Goal: Information Seeking & Learning: Learn about a topic

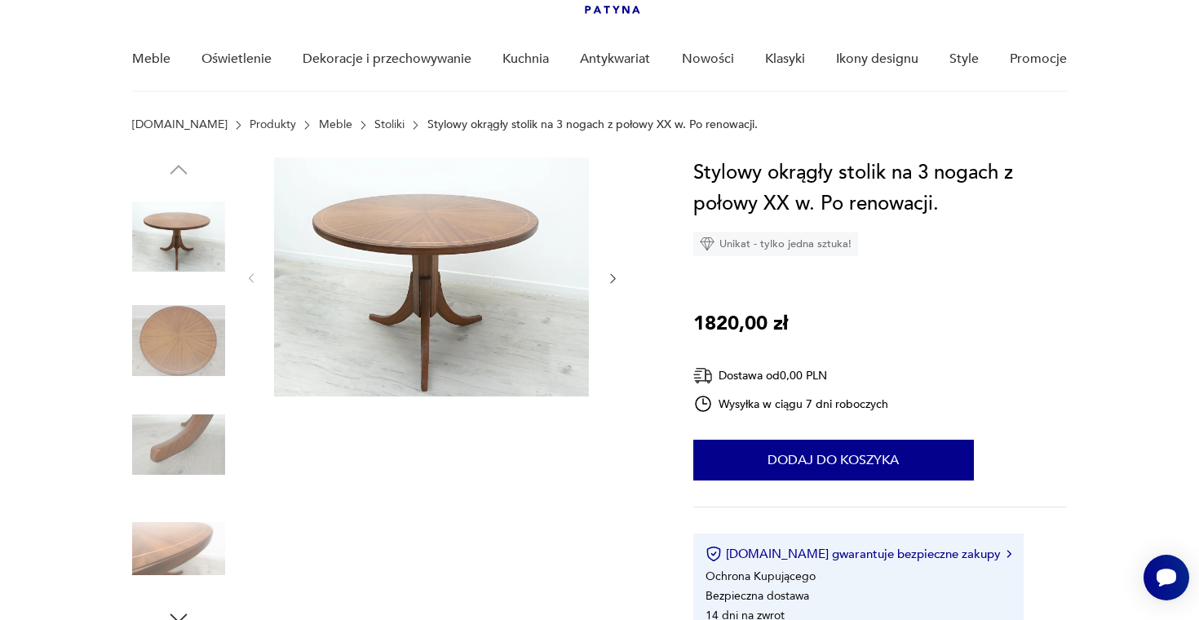
scroll to position [115, 0]
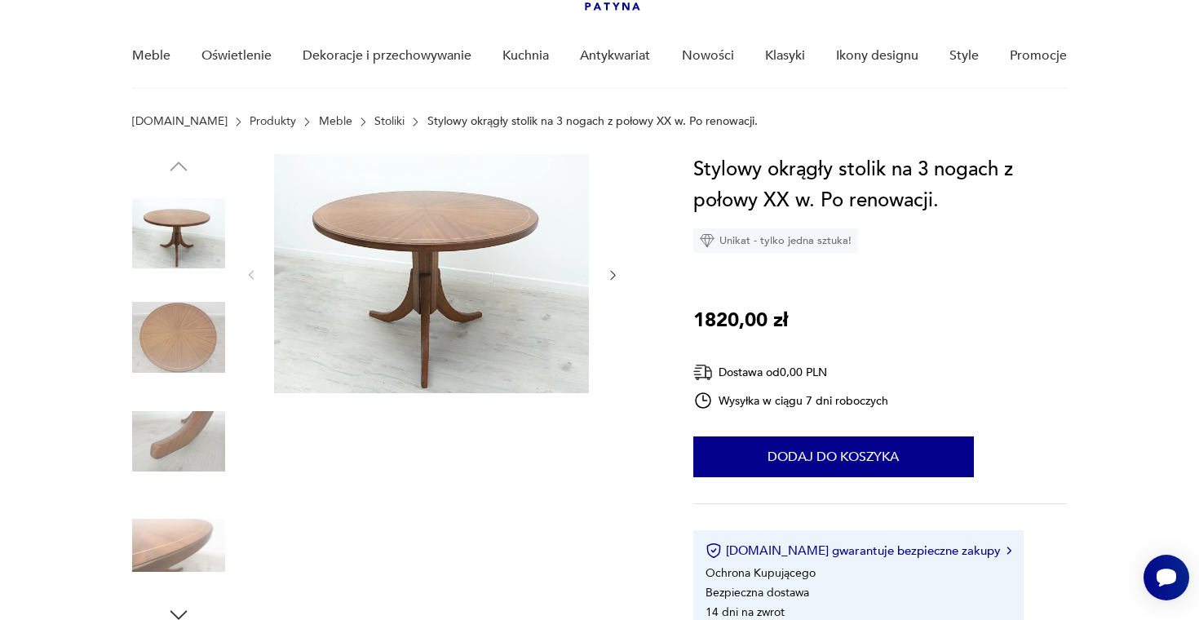
click at [613, 266] on div at bounding box center [432, 275] width 375 height 242
click at [609, 270] on icon "button" at bounding box center [613, 275] width 14 height 14
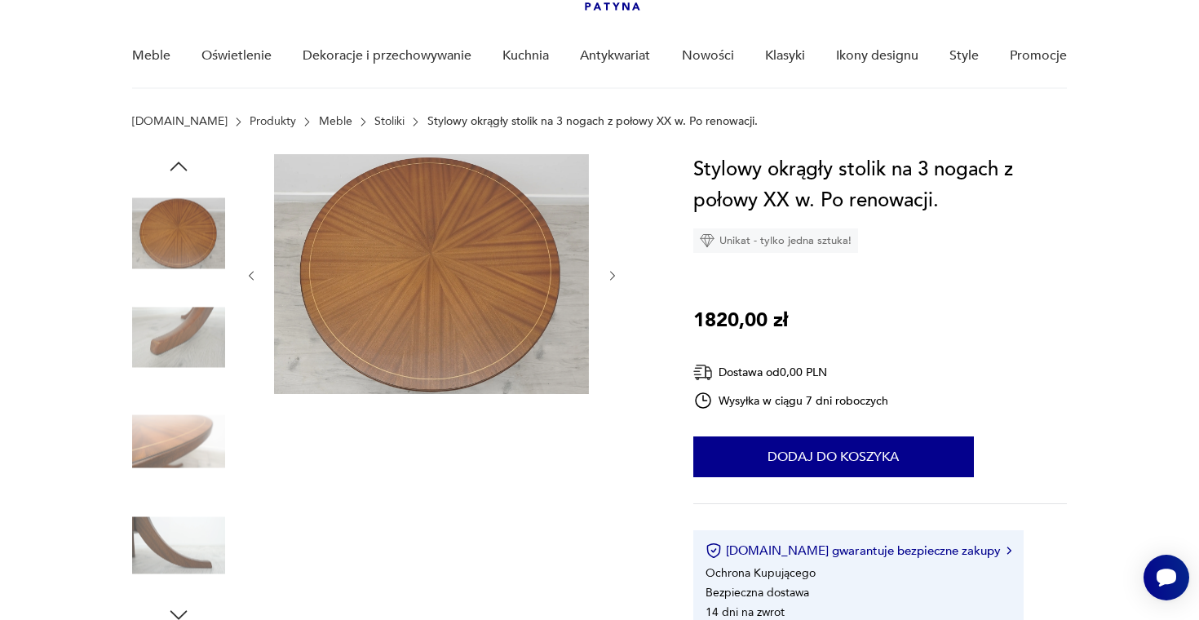
click at [609, 271] on icon "button" at bounding box center [613, 276] width 14 height 14
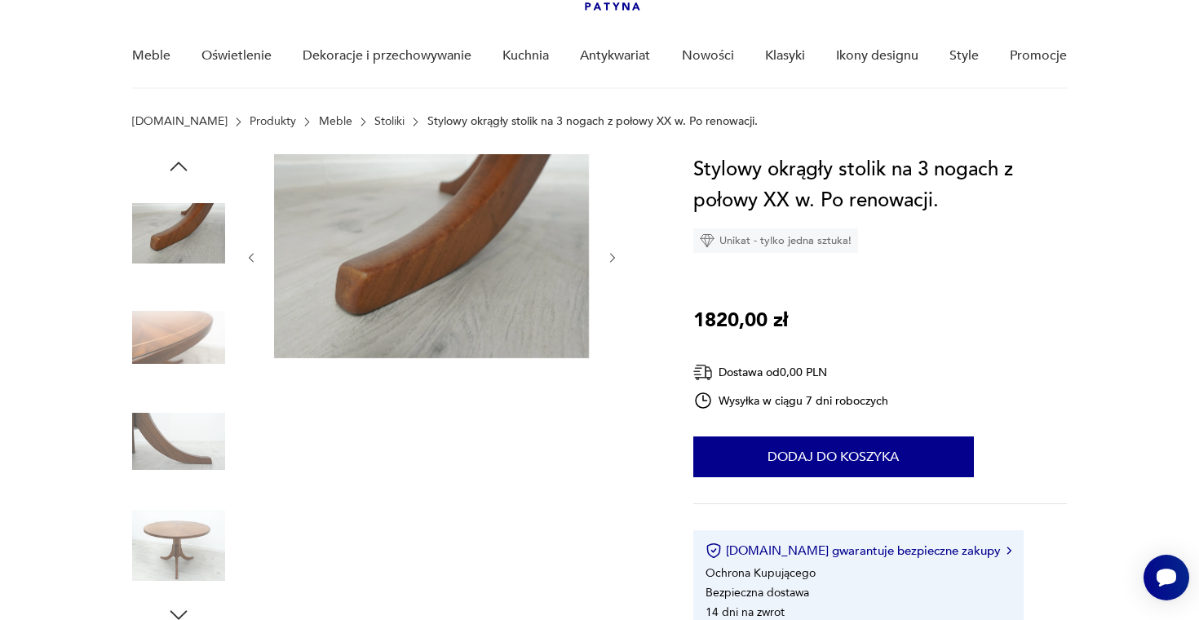
click at [609, 271] on div at bounding box center [432, 257] width 375 height 207
click at [618, 263] on icon "button" at bounding box center [613, 258] width 14 height 14
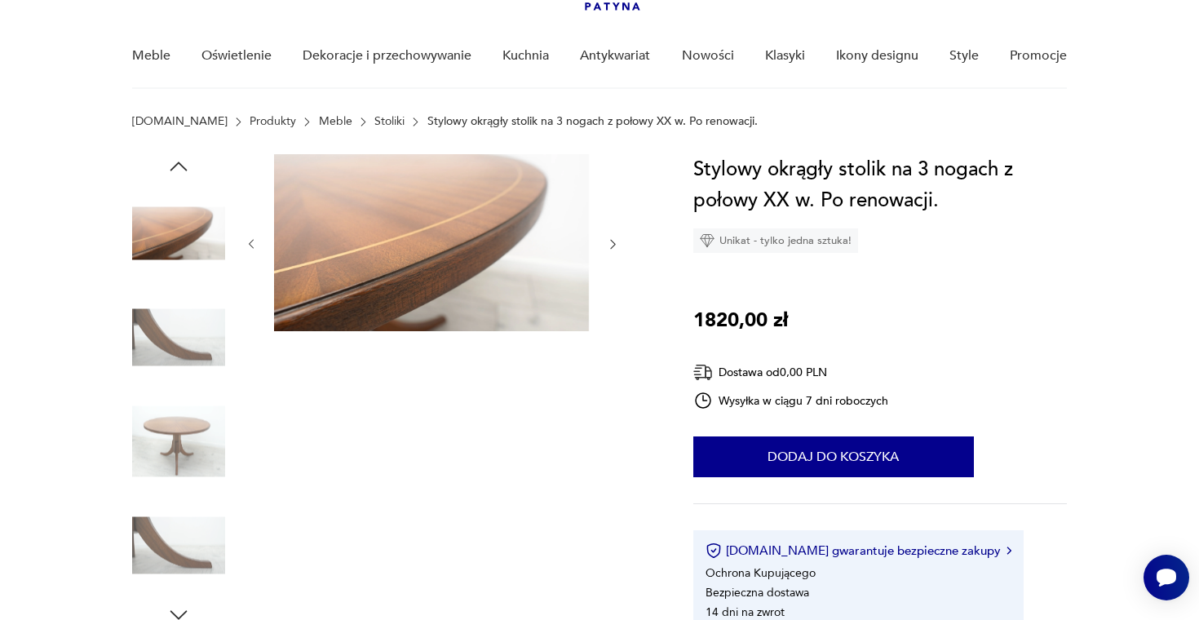
click at [617, 260] on div at bounding box center [432, 244] width 375 height 180
click at [611, 249] on icon "button" at bounding box center [612, 245] width 5 height 10
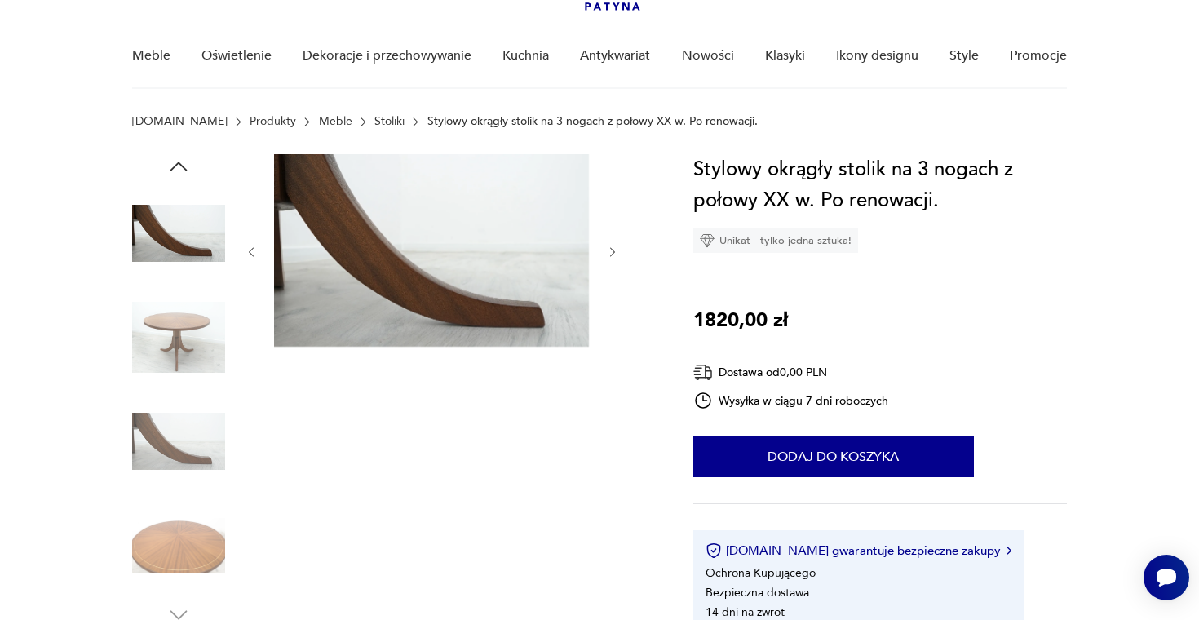
click at [611, 249] on icon "button" at bounding box center [612, 252] width 5 height 10
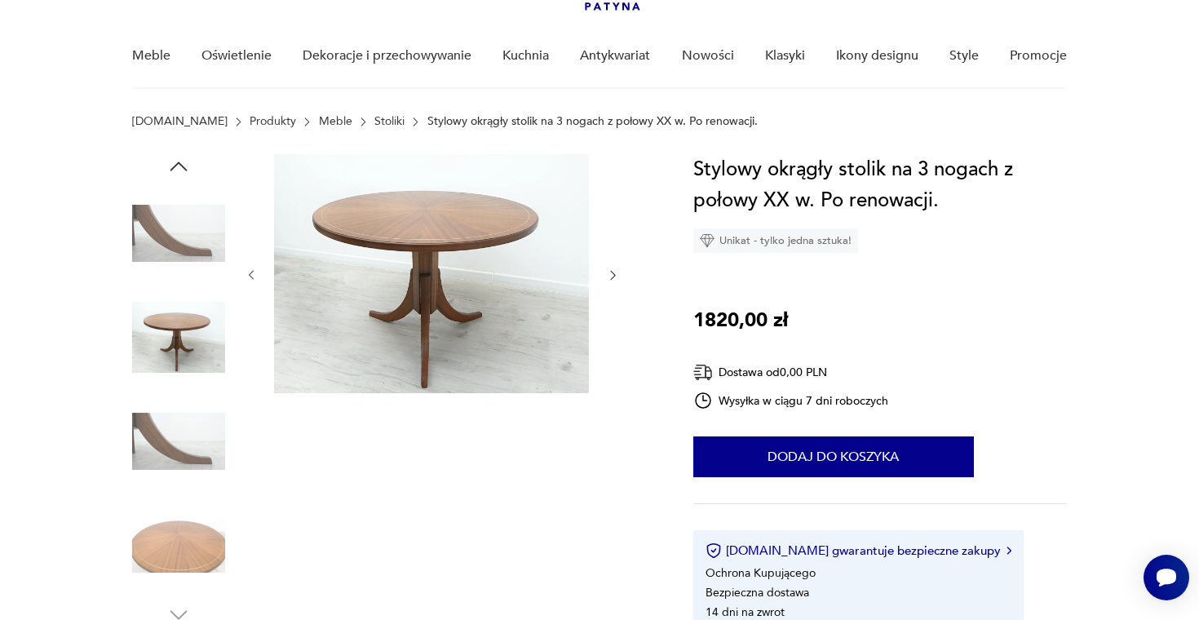
click at [611, 249] on div at bounding box center [432, 275] width 375 height 242
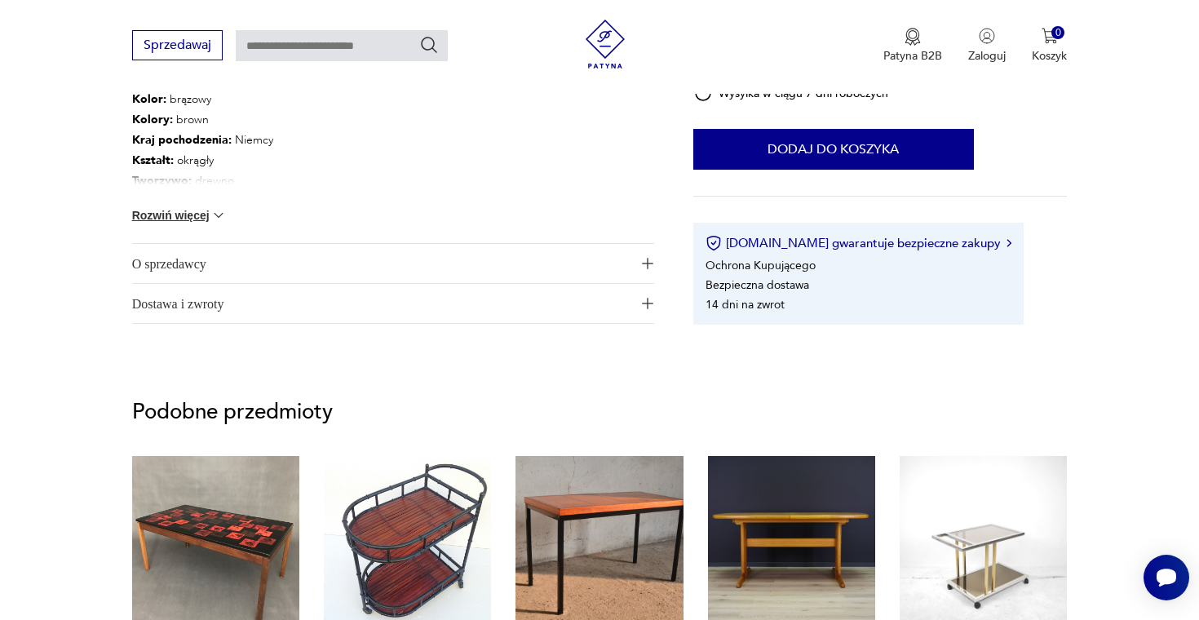
scroll to position [995, 0]
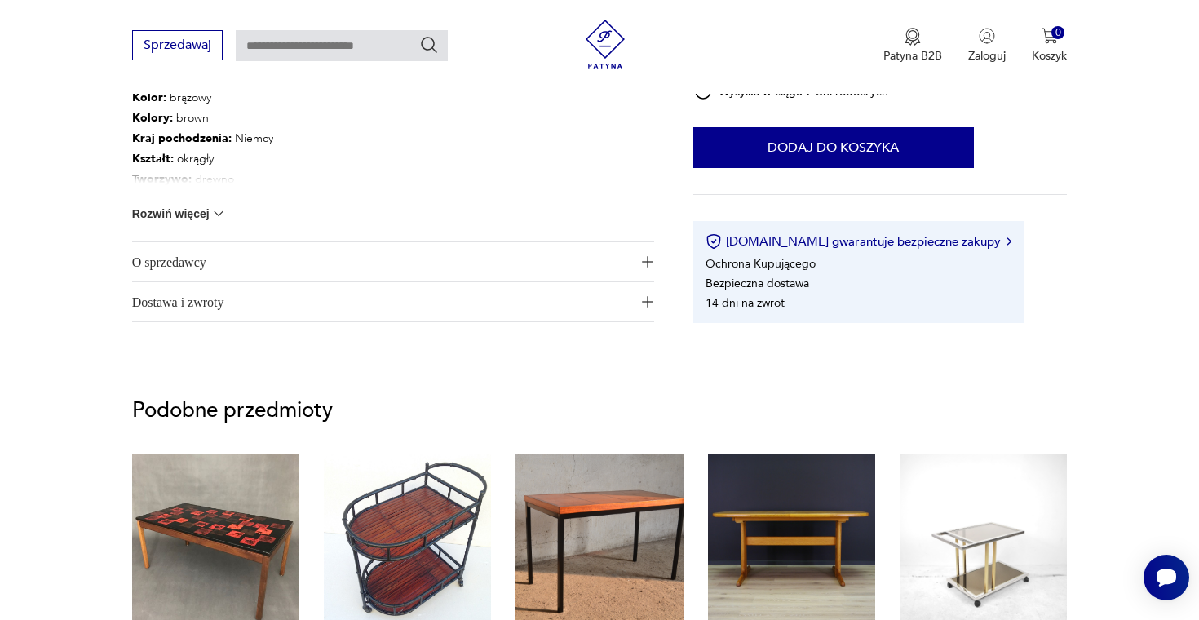
click at [276, 263] on span "O sprzedawcy" at bounding box center [381, 261] width 499 height 39
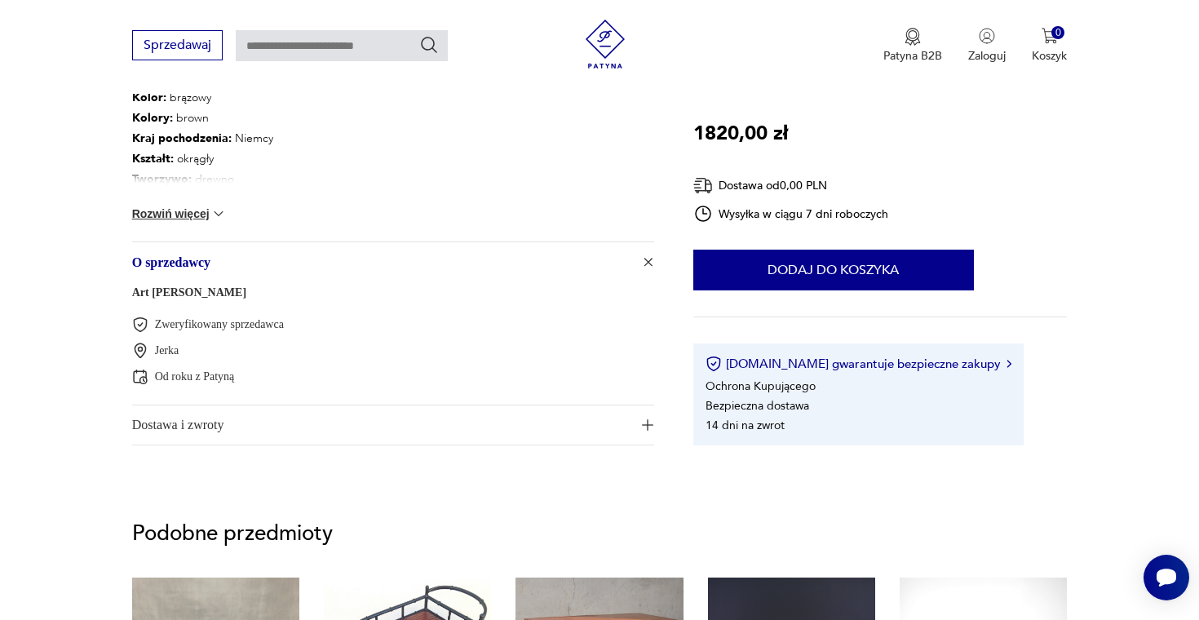
click at [218, 291] on link "Art [PERSON_NAME]" at bounding box center [189, 292] width 114 height 12
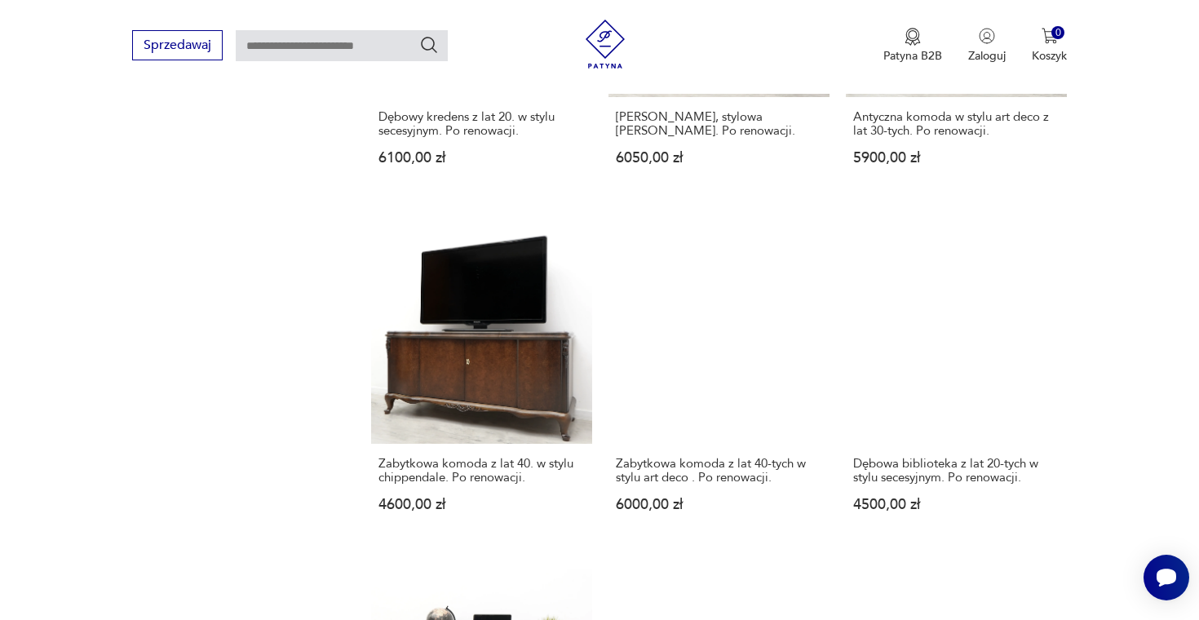
scroll to position [1463, 0]
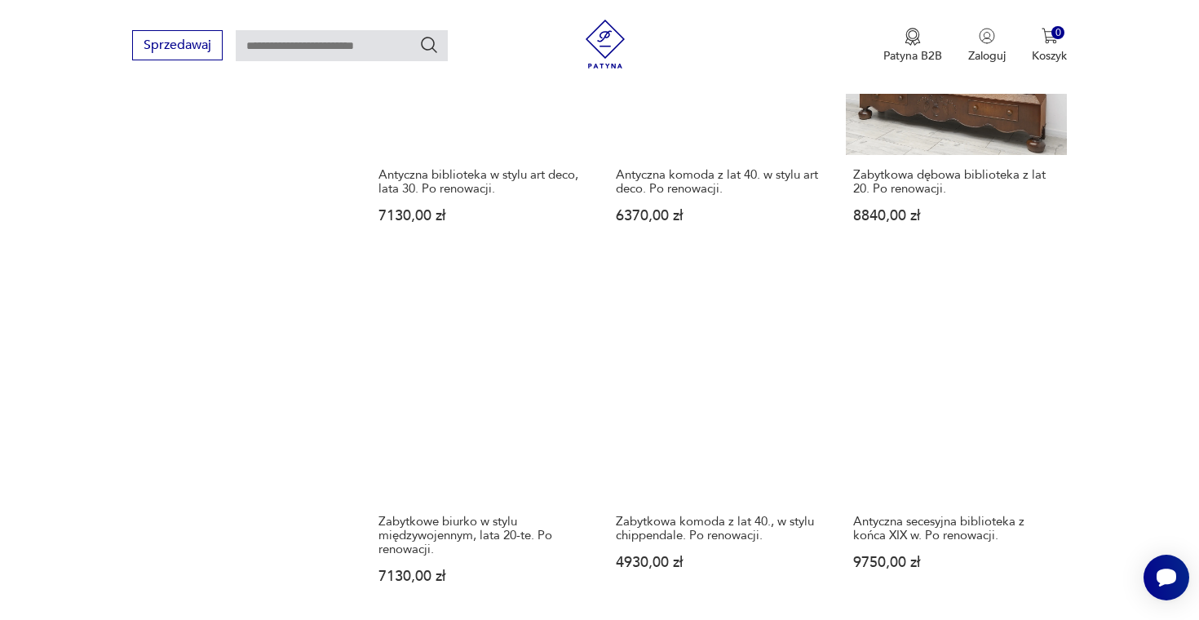
scroll to position [1400, 0]
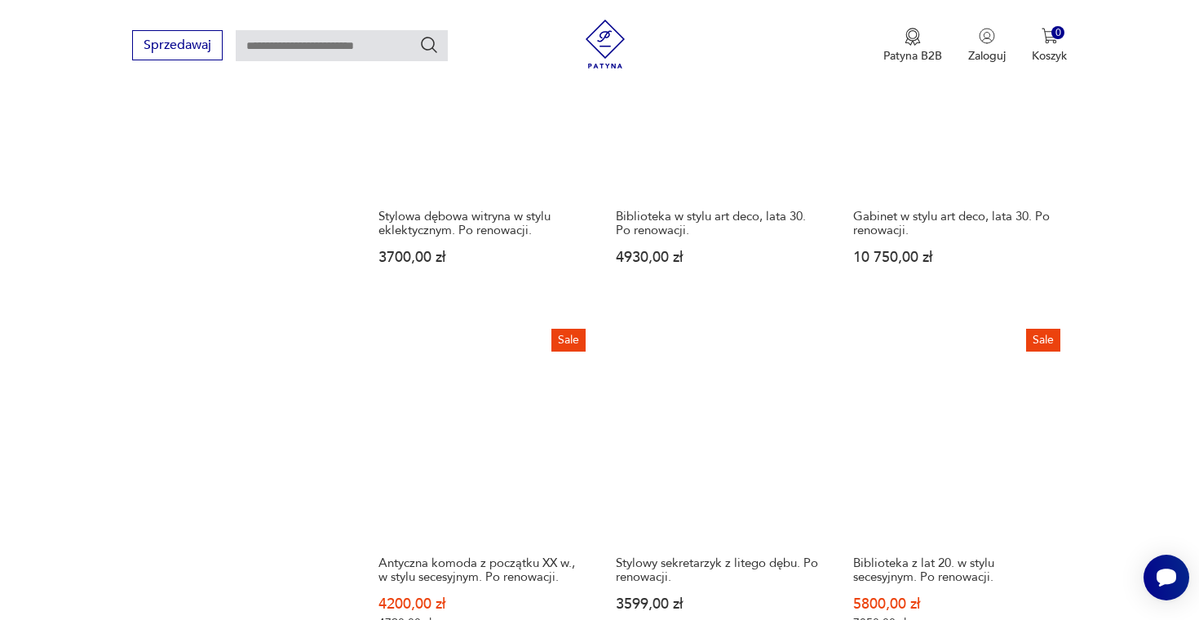
scroll to position [1484, 0]
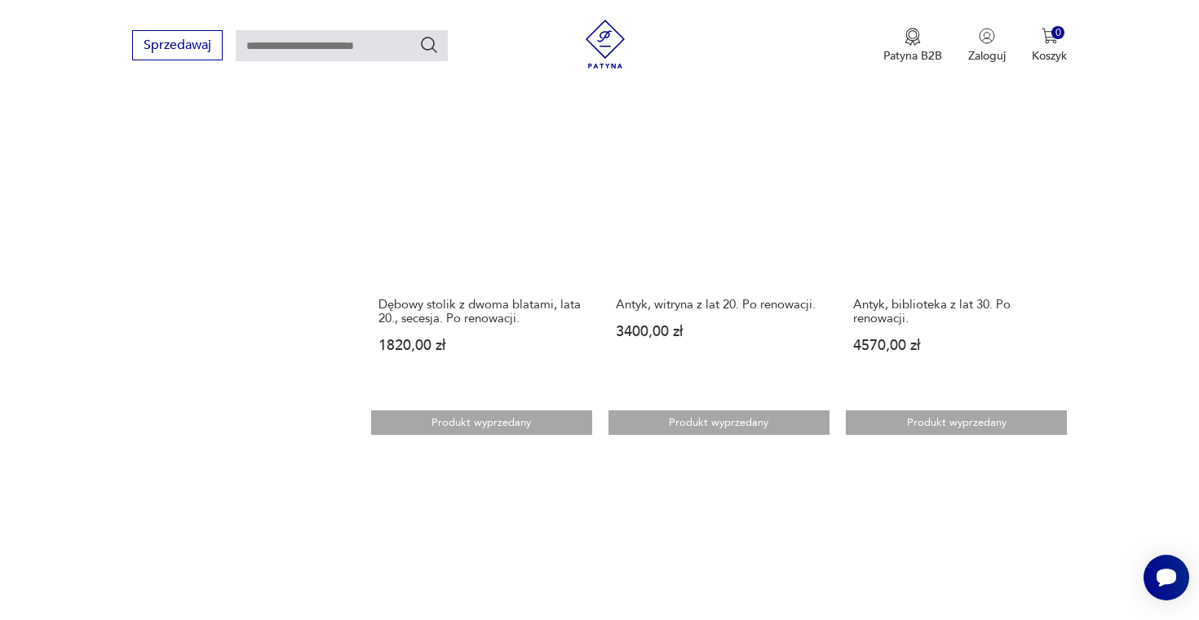
scroll to position [1404, 0]
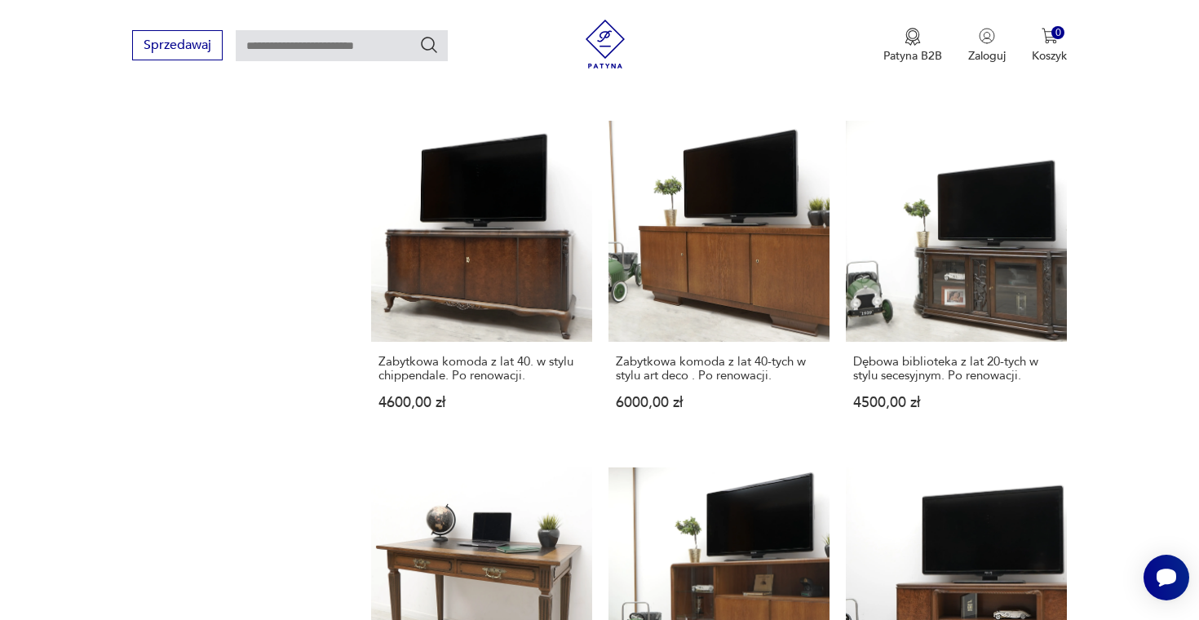
scroll to position [1558, 0]
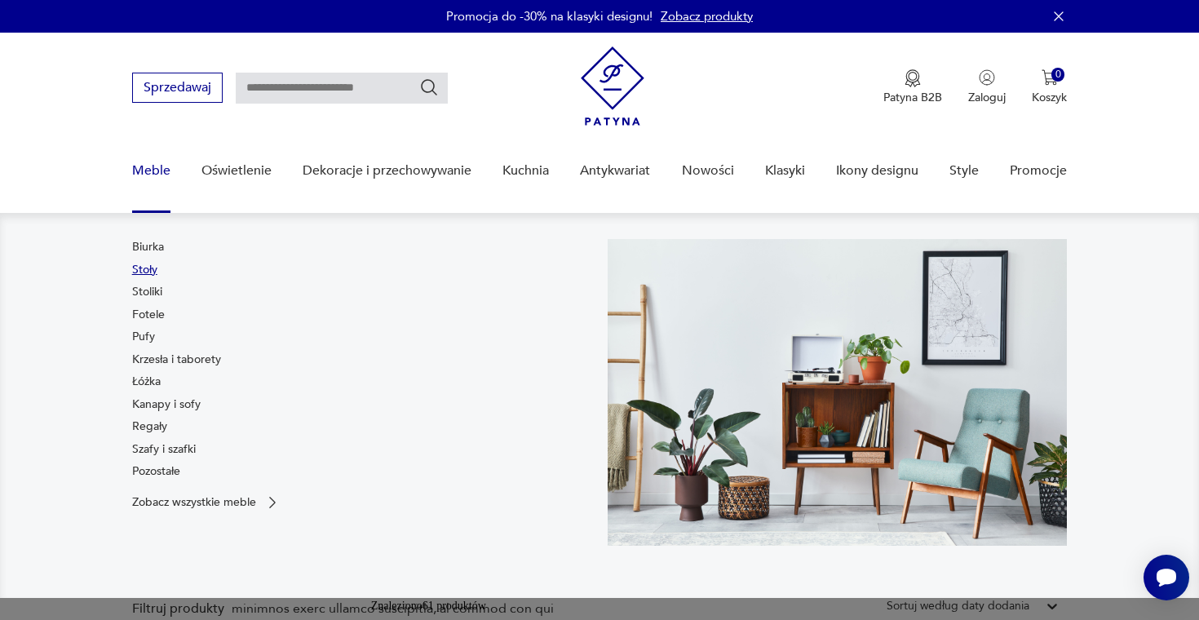
click at [150, 270] on link "Stoły" at bounding box center [144, 270] width 25 height 16
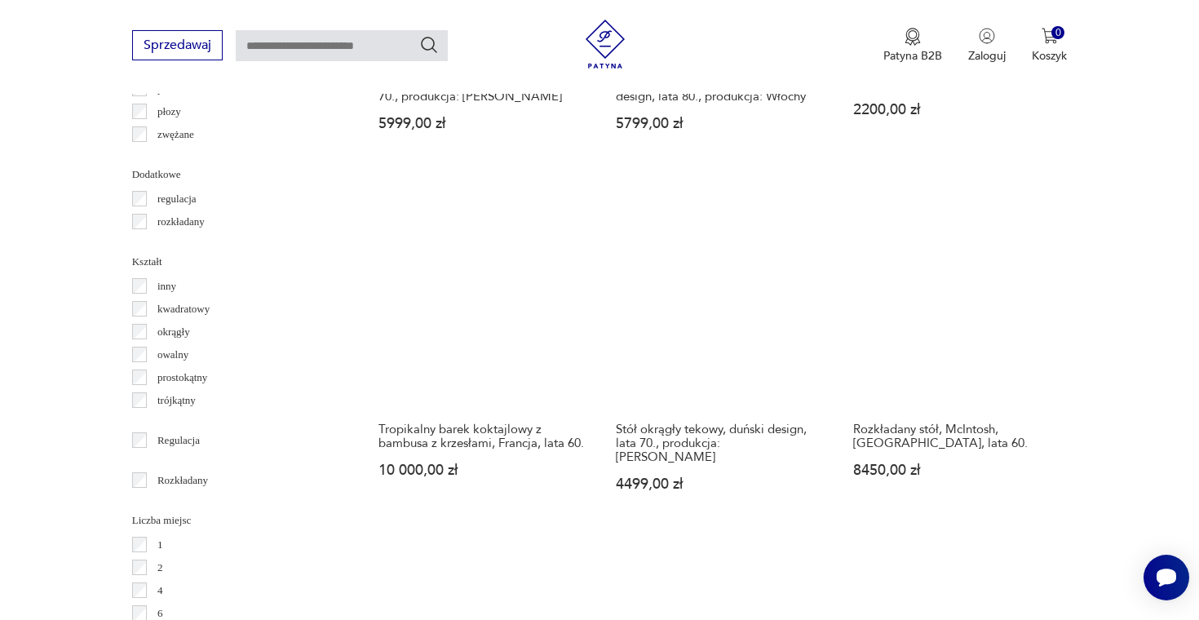
scroll to position [1976, 0]
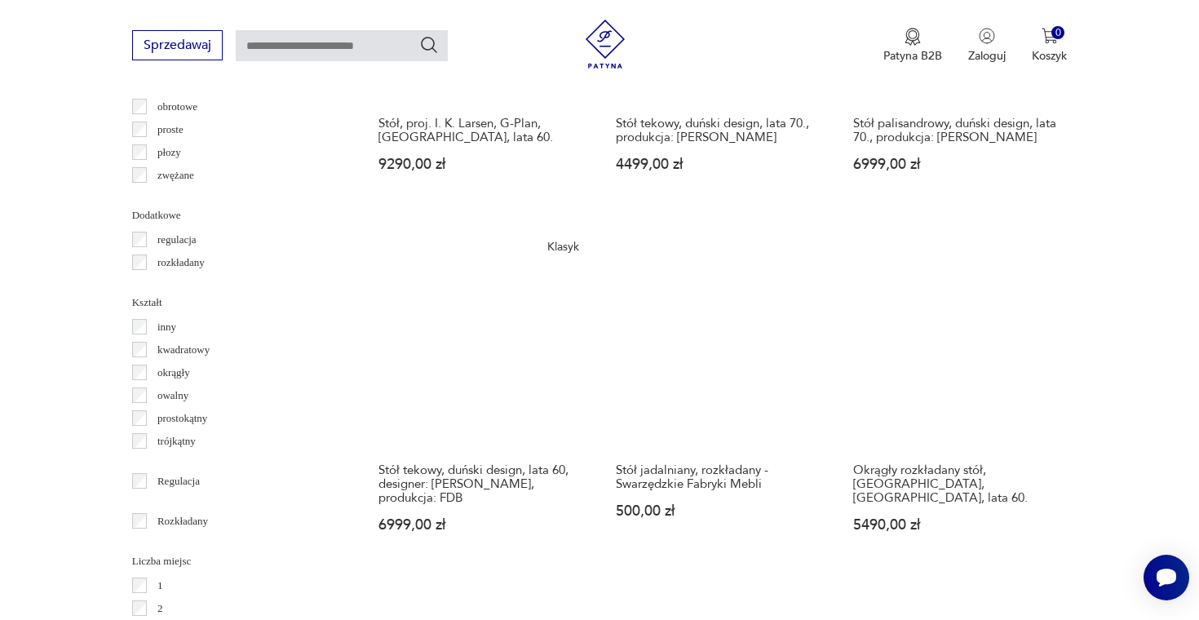
scroll to position [1979, 0]
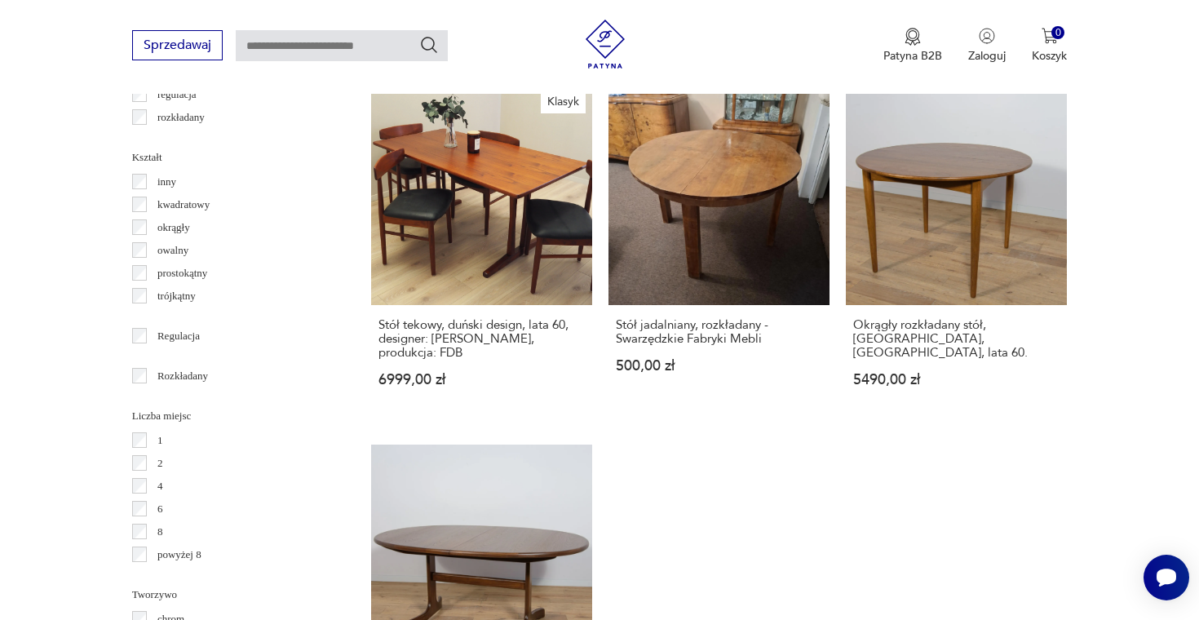
scroll to position [2057, 0]
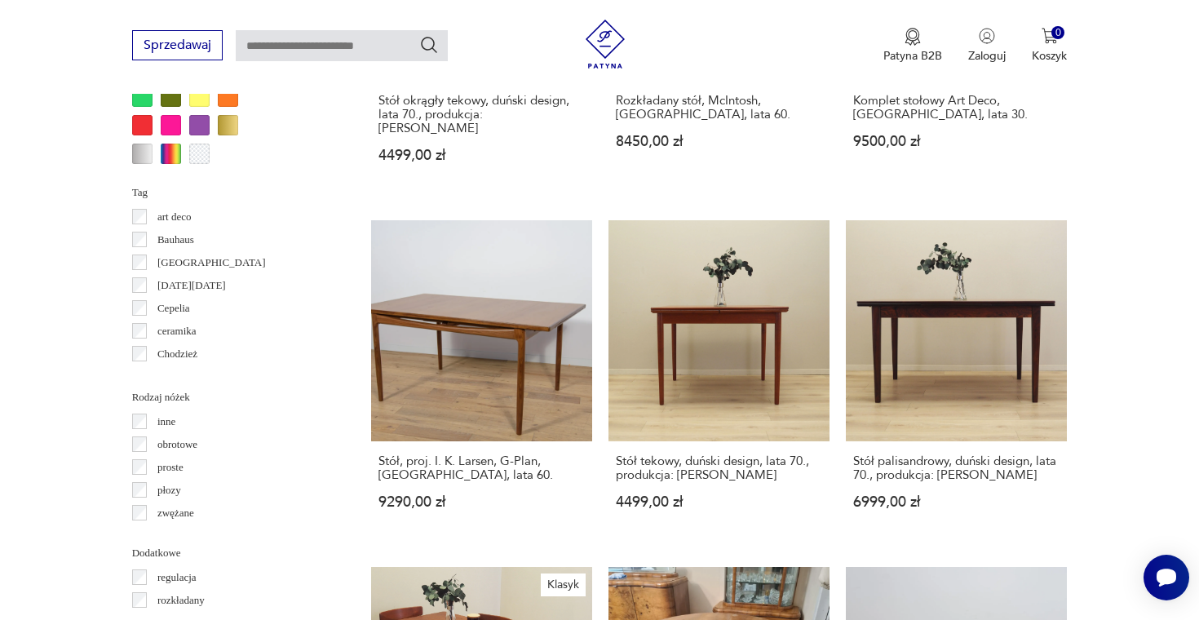
scroll to position [1610, 0]
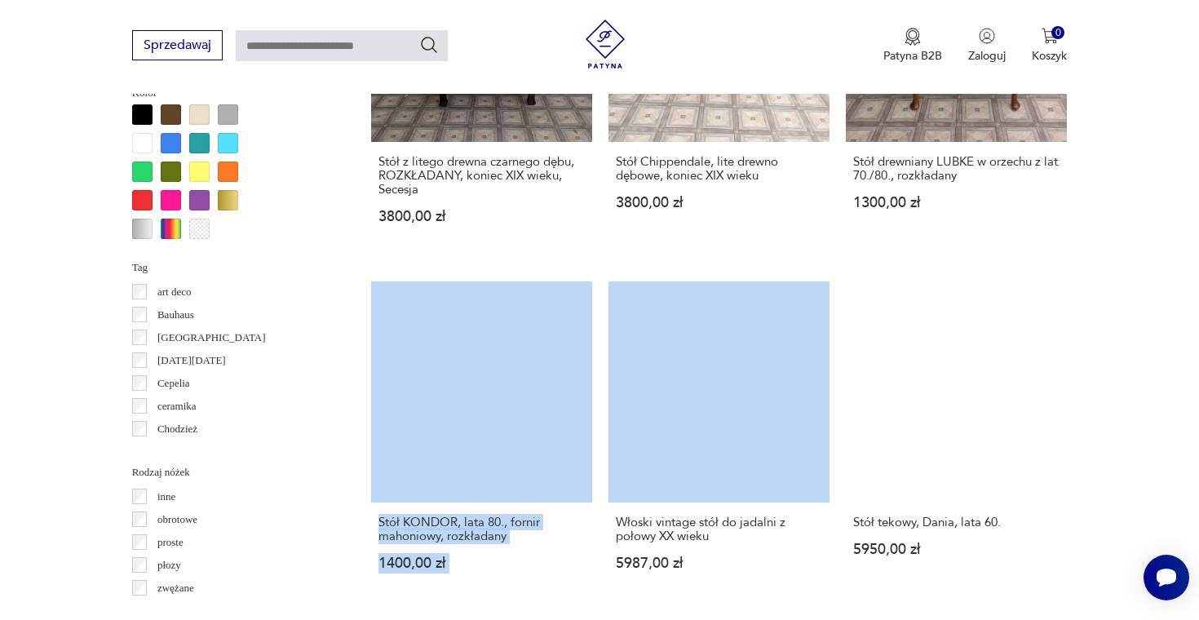
scroll to position [1534, 0]
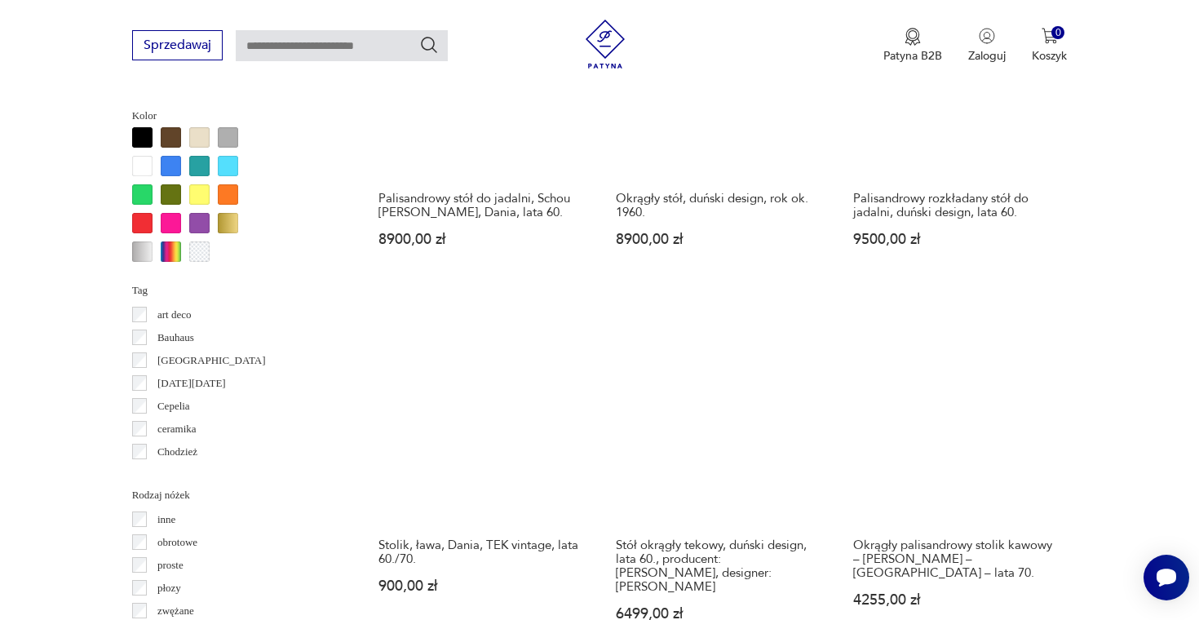
scroll to position [1499, 0]
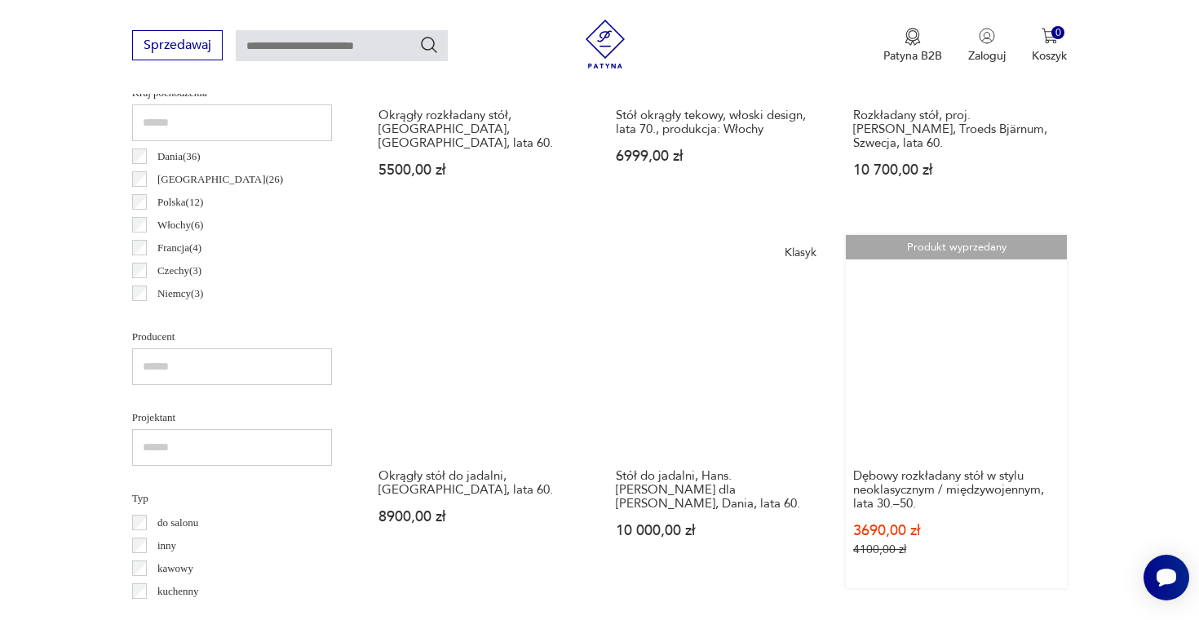
scroll to position [777, 0]
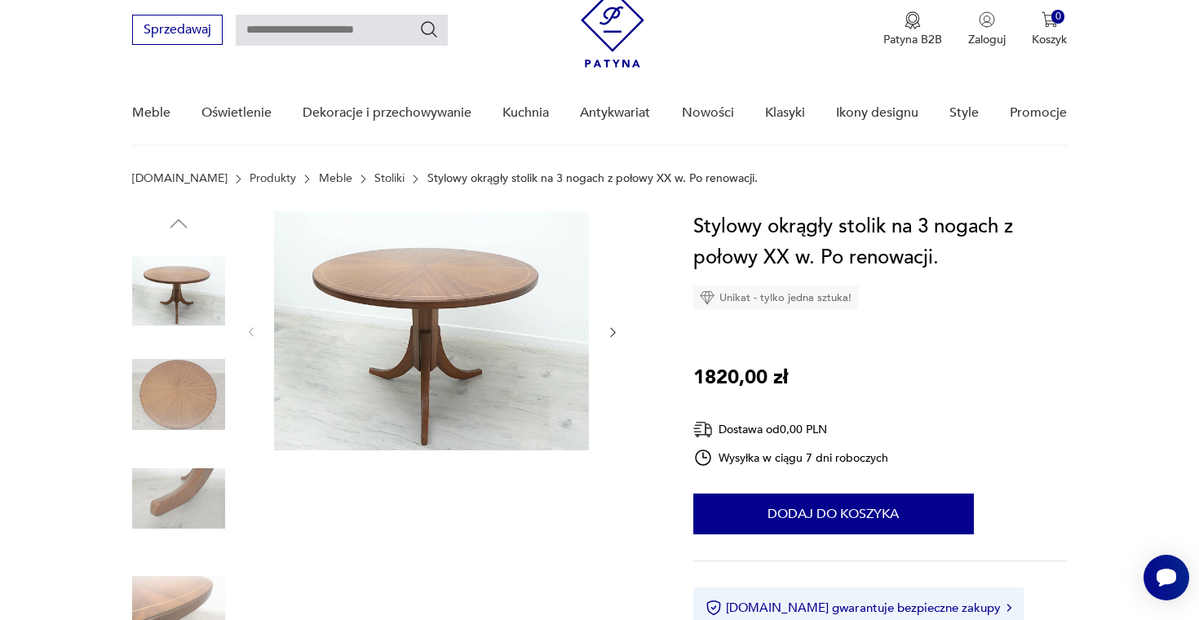
scroll to position [53, 0]
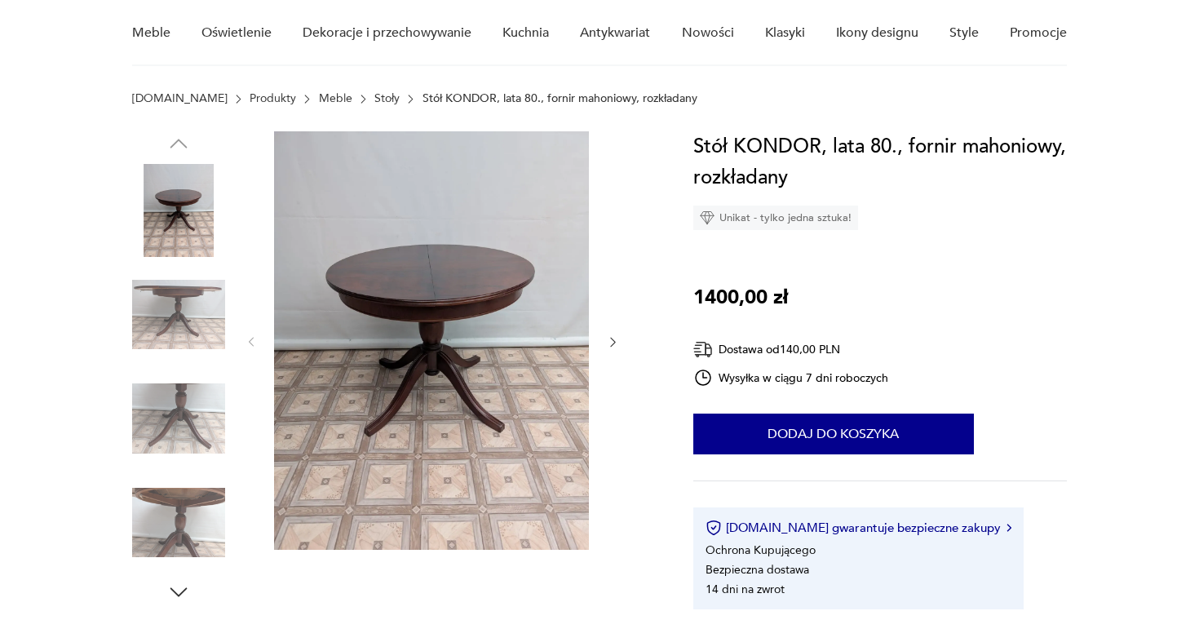
scroll to position [164, 0]
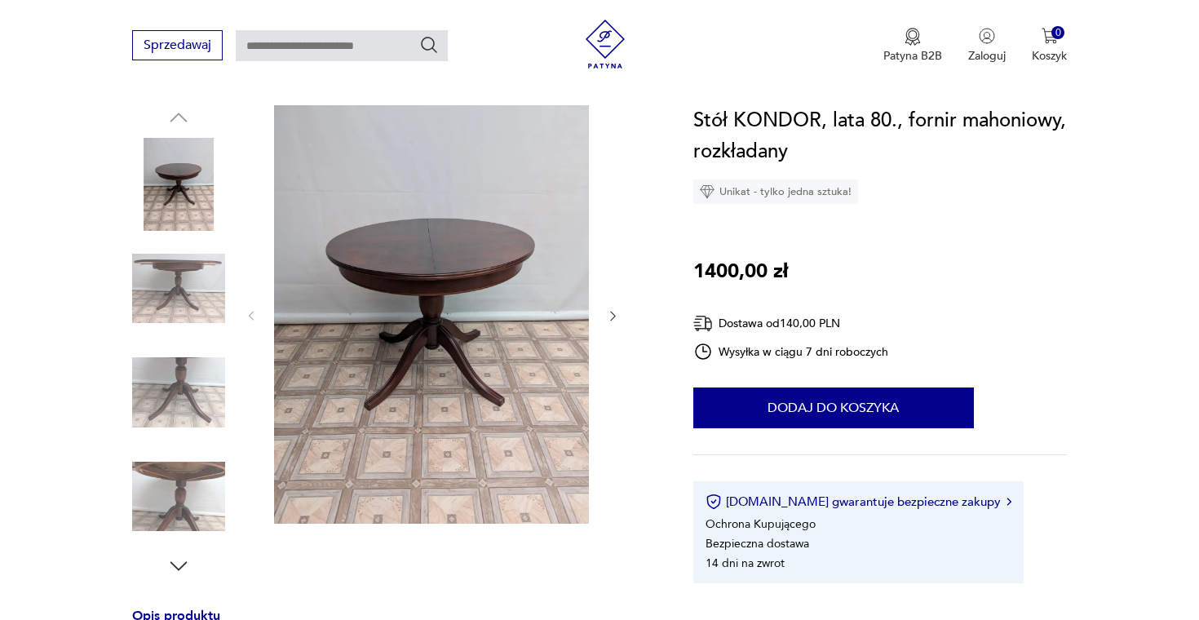
click at [616, 321] on icon "button" at bounding box center [613, 316] width 14 height 14
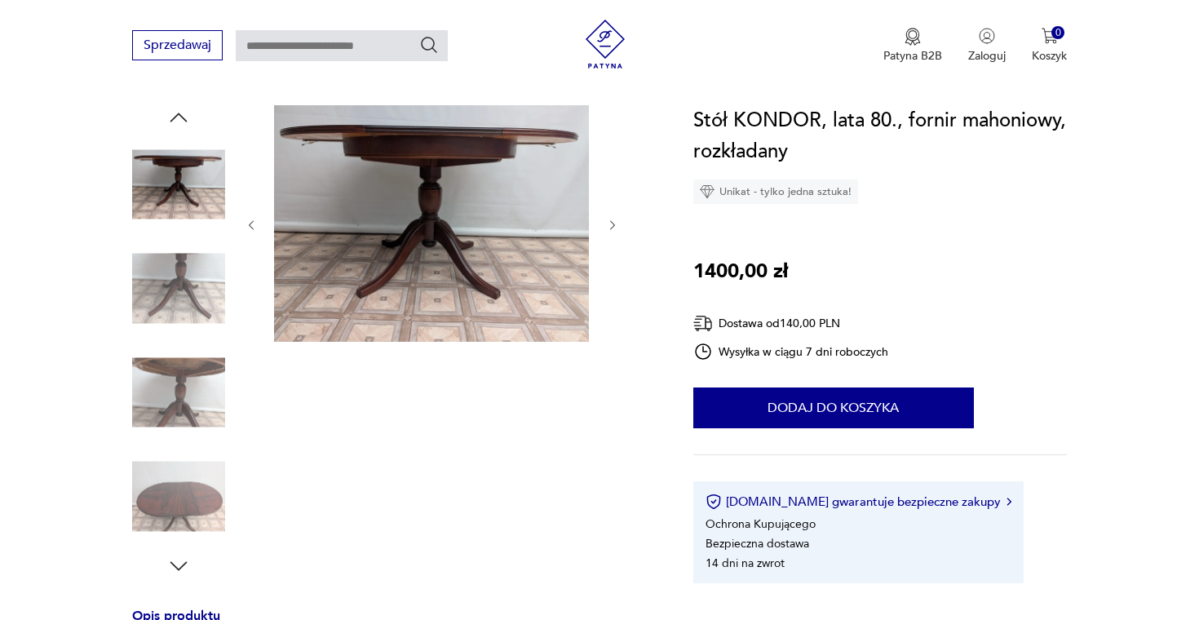
click at [616, 321] on div at bounding box center [432, 225] width 375 height 240
click at [614, 219] on icon "button" at bounding box center [613, 226] width 14 height 14
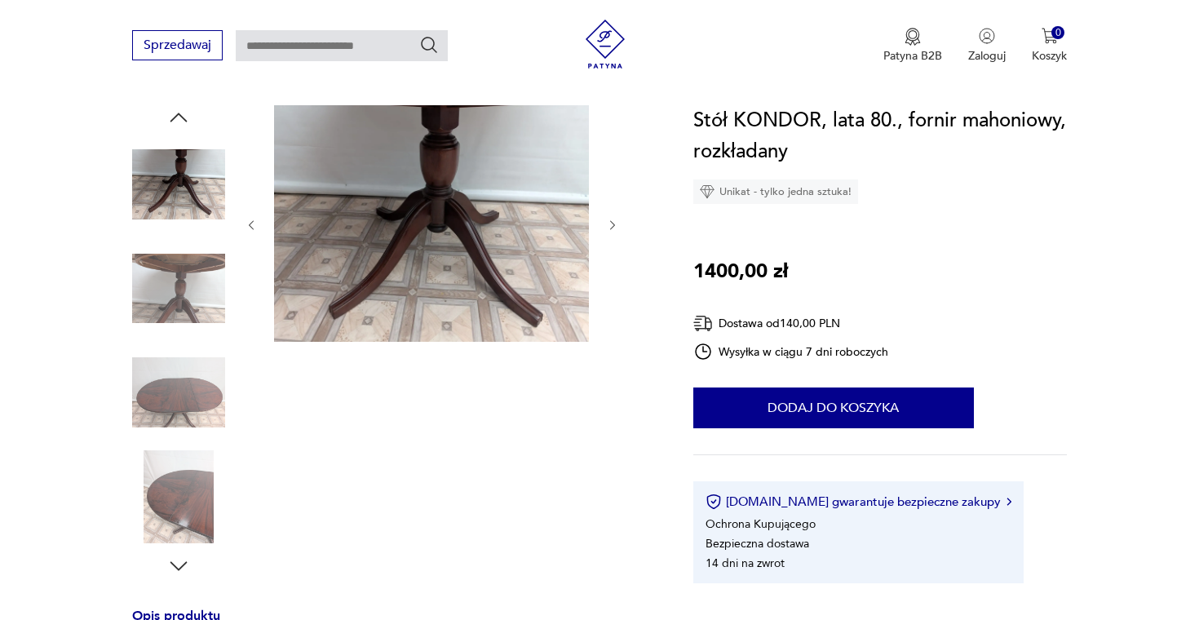
click at [614, 219] on icon "button" at bounding box center [613, 226] width 14 height 14
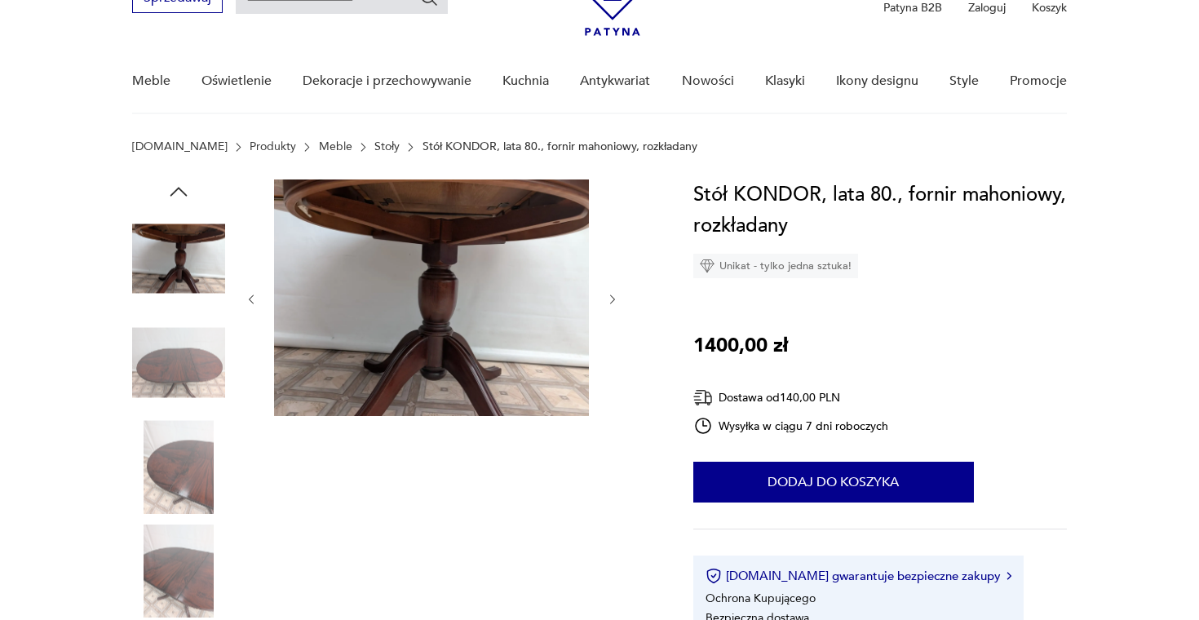
scroll to position [88, 0]
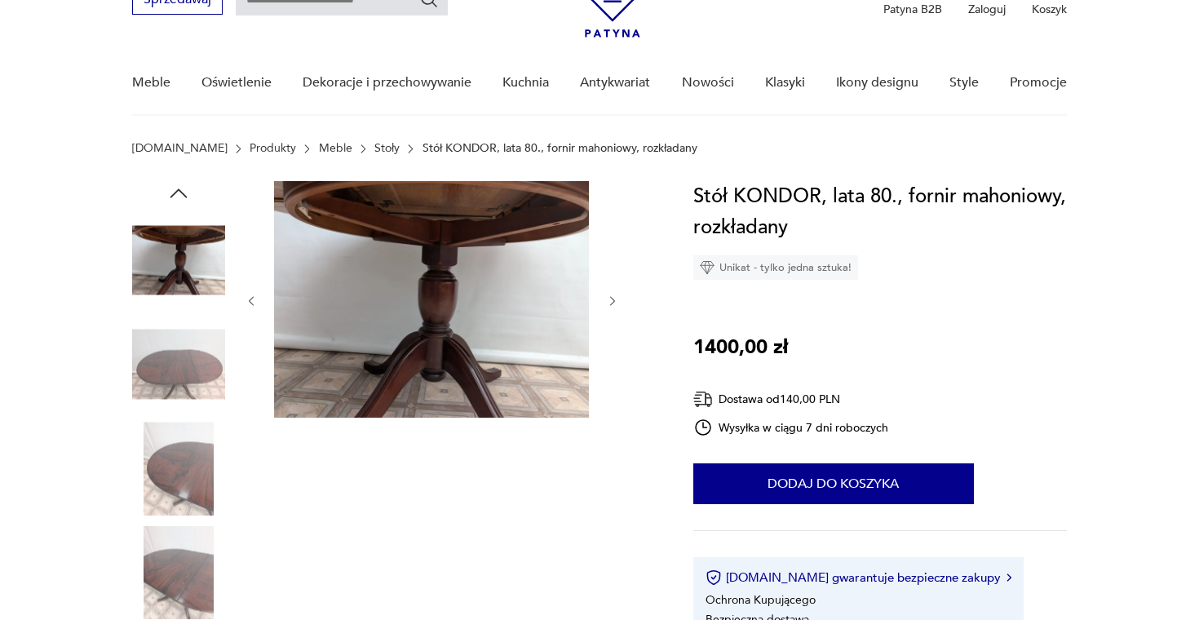
click at [614, 302] on icon "button" at bounding box center [612, 301] width 5 height 10
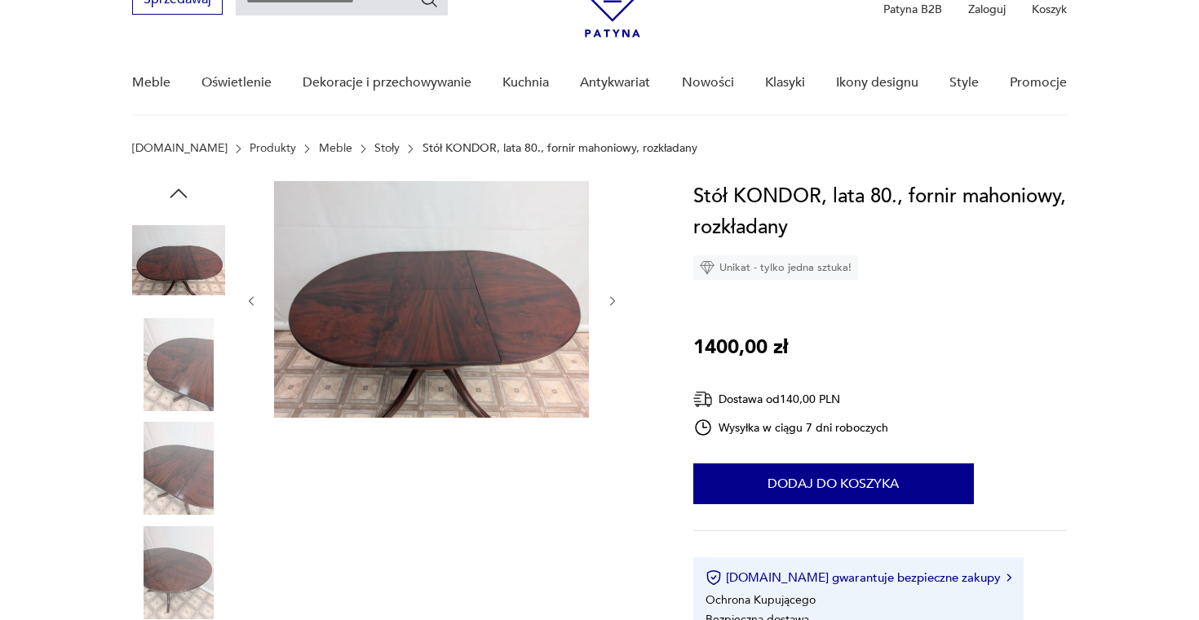
click at [614, 302] on icon "button" at bounding box center [612, 301] width 5 height 10
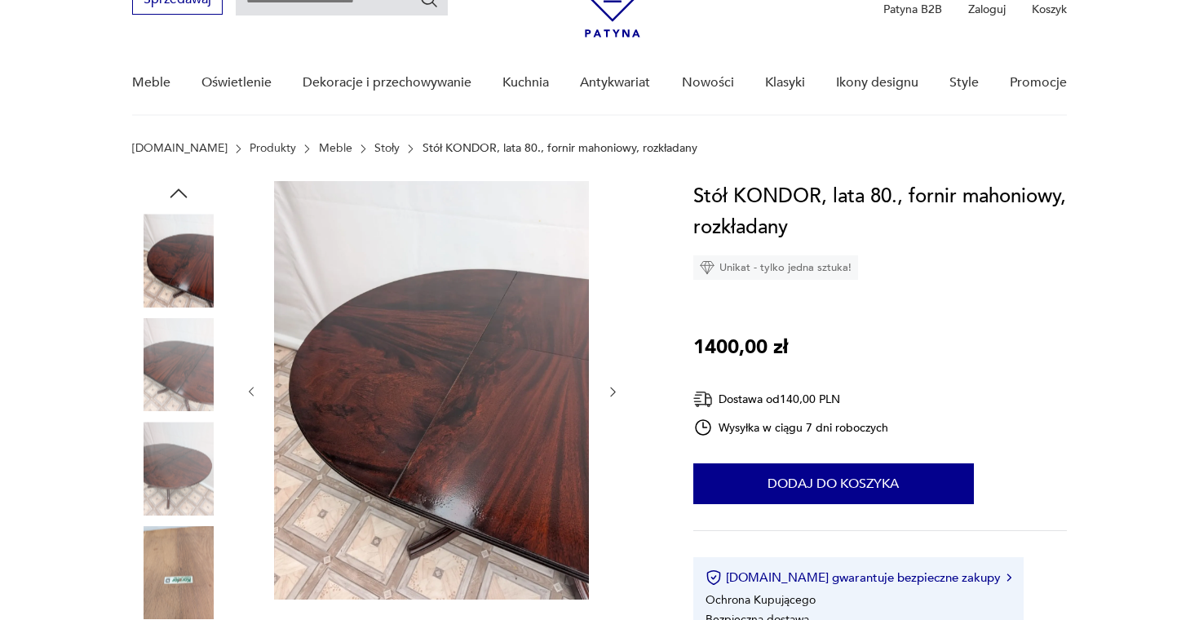
click at [614, 302] on div at bounding box center [432, 392] width 375 height 422
click at [615, 395] on icon "button" at bounding box center [613, 392] width 14 height 14
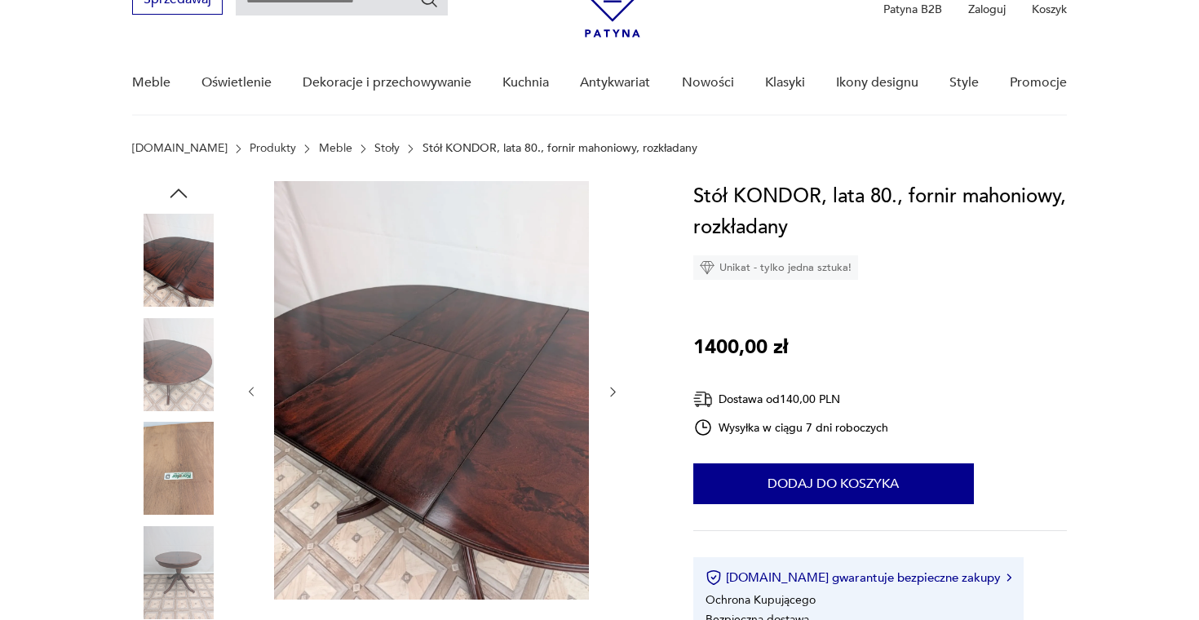
click at [615, 395] on icon "button" at bounding box center [613, 392] width 14 height 14
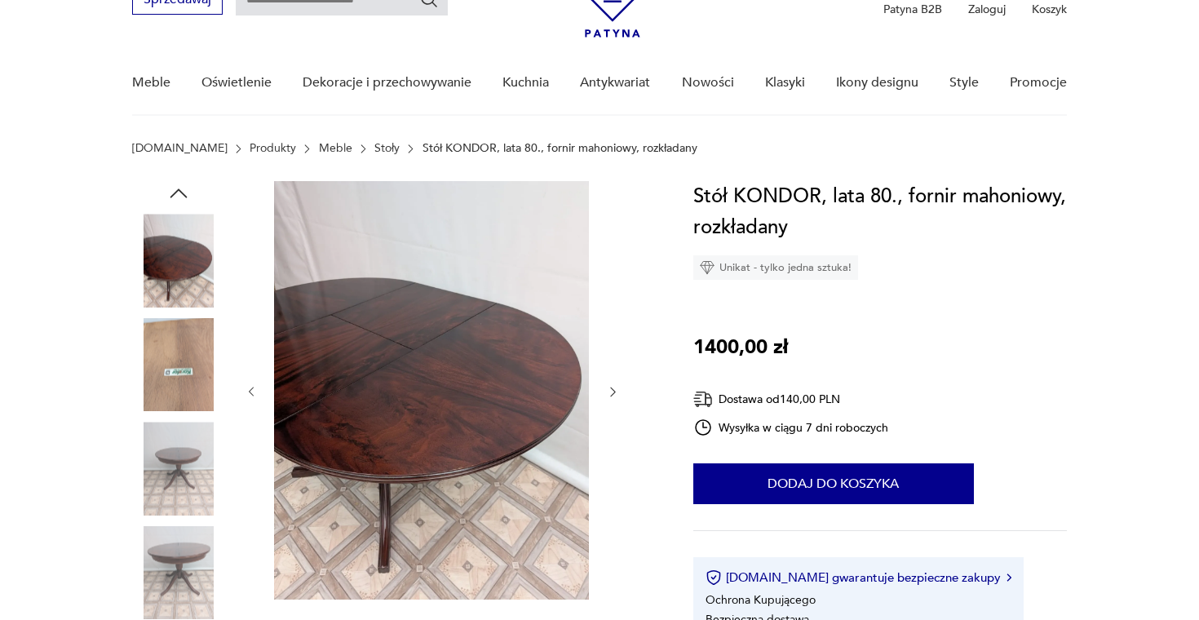
click at [615, 396] on icon "button" at bounding box center [613, 392] width 14 height 14
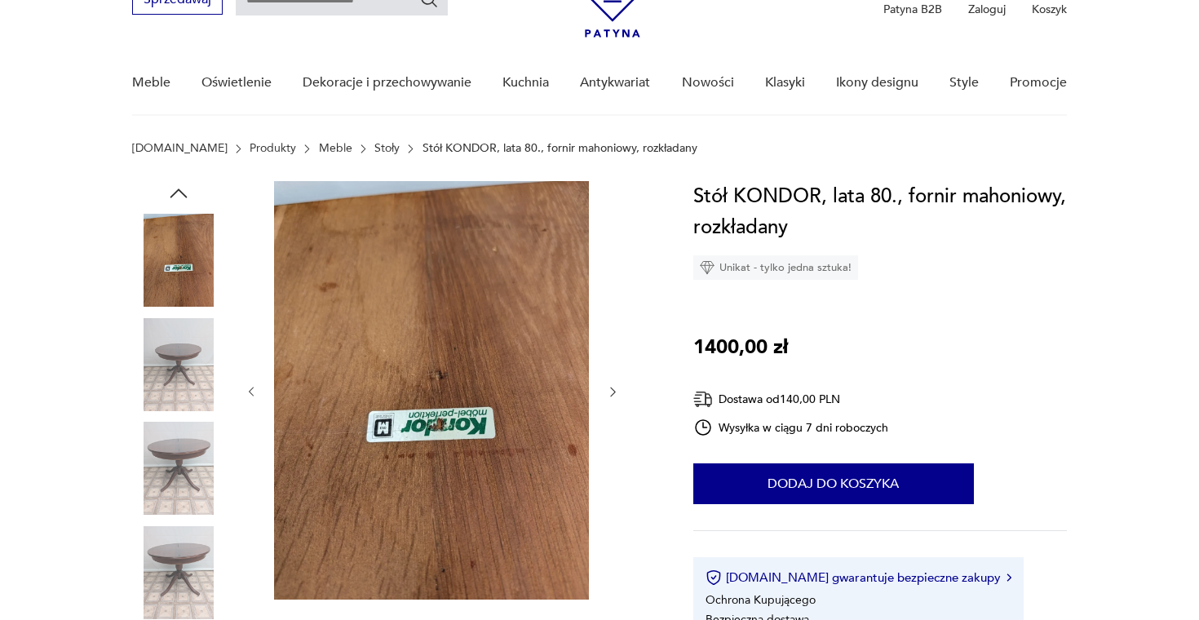
click at [615, 396] on icon "button" at bounding box center [613, 392] width 14 height 14
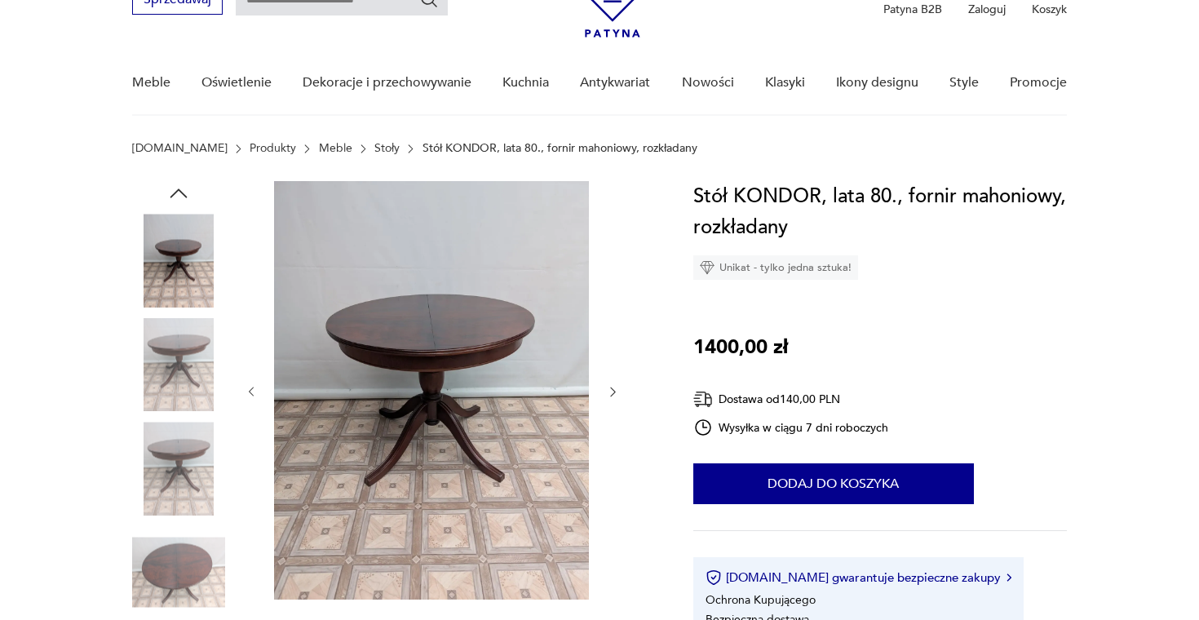
click at [615, 396] on icon "button" at bounding box center [613, 392] width 14 height 14
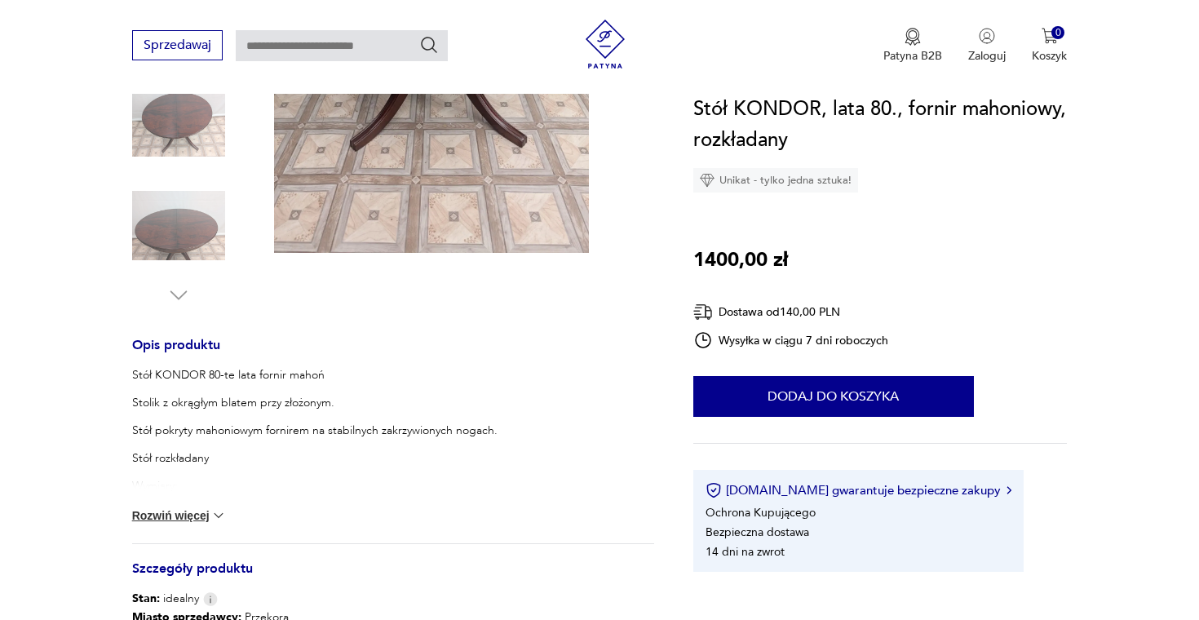
scroll to position [436, 0]
